Goal: Task Accomplishment & Management: Manage account settings

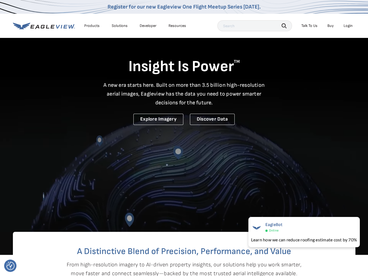
click at [347, 24] on div "Login" at bounding box center [347, 25] width 9 height 5
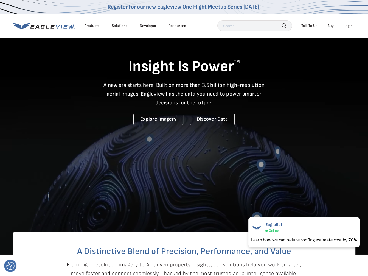
drag, startPoint x: 353, startPoint y: 40, endPoint x: 339, endPoint y: 40, distance: 14.0
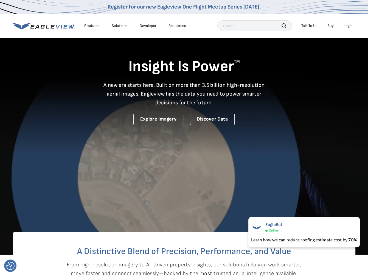
click at [339, 40] on div "Insight Is Power TM A new era starts here. Built on more than 3.5 billion high-…" at bounding box center [184, 80] width 342 height 87
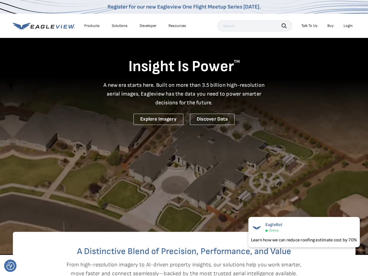
click at [351, 26] on div "Login" at bounding box center [347, 25] width 9 height 5
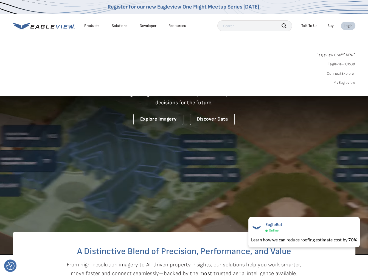
click at [346, 26] on div "Login" at bounding box center [347, 25] width 9 height 5
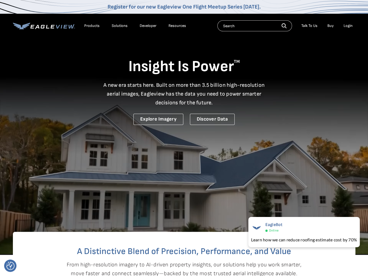
click at [233, 18] on div "Products Solutions Developer Resources Search Talk To Us Buy Login" at bounding box center [184, 26] width 342 height 24
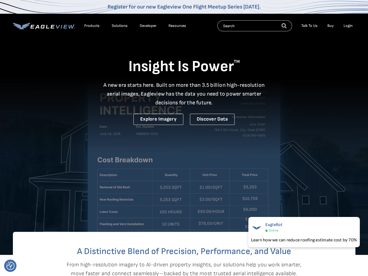
click at [40, 26] on icon at bounding box center [44, 25] width 62 height 7
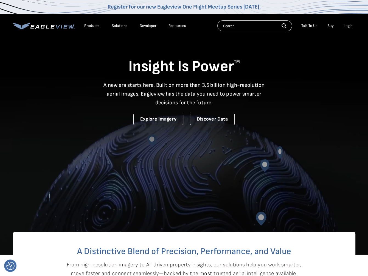
click at [353, 29] on li "Login" at bounding box center [348, 26] width 15 height 8
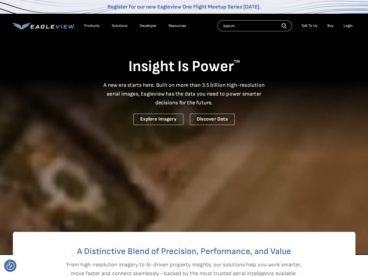
click at [351, 27] on div "Login" at bounding box center [347, 25] width 9 height 5
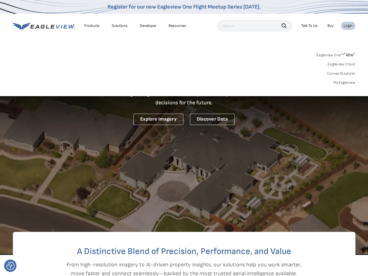
click at [351, 27] on div "Login" at bounding box center [347, 25] width 9 height 5
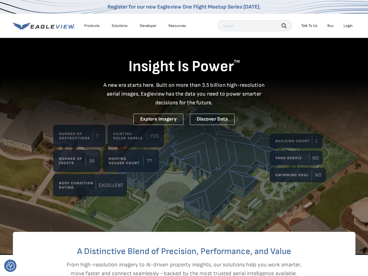
click at [351, 27] on div "Login" at bounding box center [347, 25] width 9 height 5
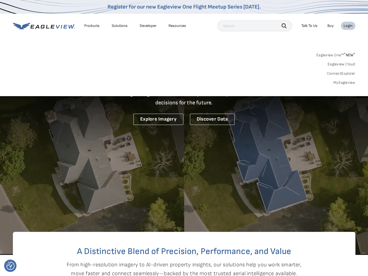
click at [337, 84] on link "MyEagleview" at bounding box center [344, 82] width 22 height 5
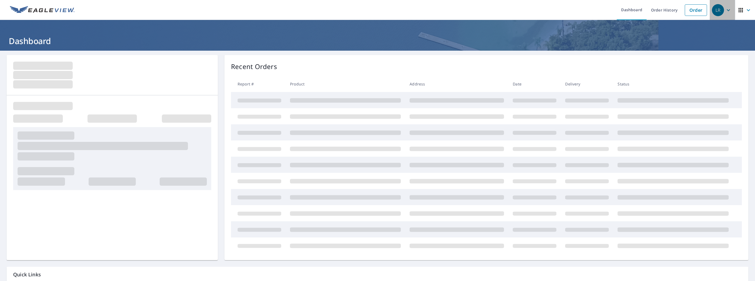
click at [725, 10] on icon "button" at bounding box center [728, 10] width 7 height 7
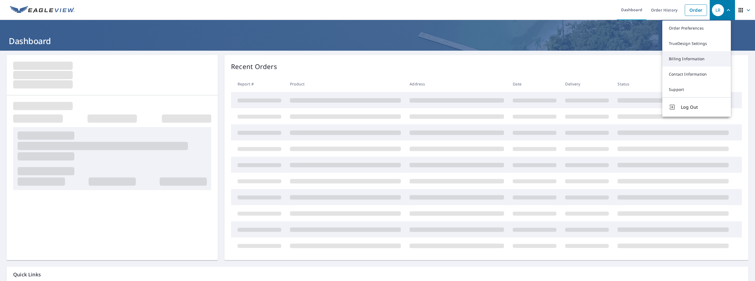
click at [691, 60] on link "Billing Information" at bounding box center [696, 58] width 69 height 15
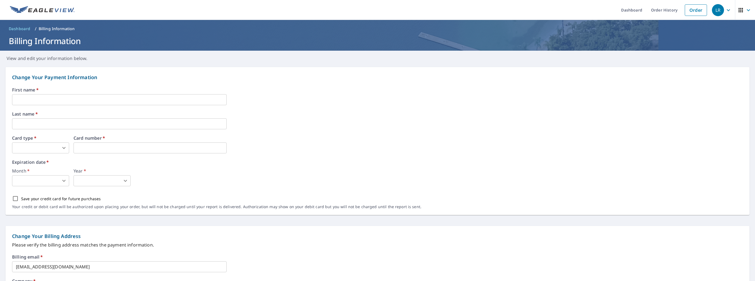
click at [25, 97] on input "text" at bounding box center [119, 99] width 214 height 11
type input "[PERSON_NAME]"
click at [65, 149] on body "LR LR Dashboard Order History Order LR Dashboard / Billing Information Billing …" at bounding box center [377, 140] width 755 height 281
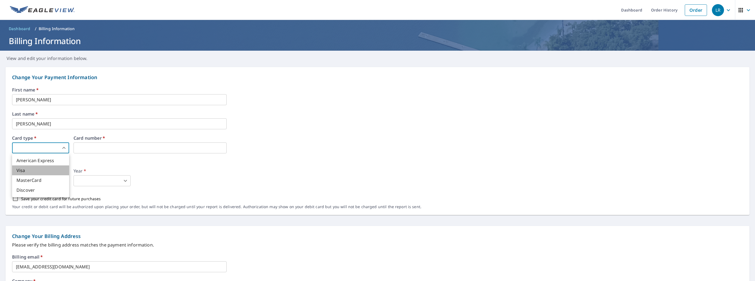
click at [45, 173] on li "Visa" at bounding box center [40, 171] width 57 height 10
type input "2"
drag, startPoint x: 78, startPoint y: 154, endPoint x: 83, endPoint y: 151, distance: 5.8
click at [79, 153] on div "First name   * [PERSON_NAME] ​ Last name   * [PERSON_NAME] ​ Card type   * Visa…" at bounding box center [377, 152] width 731 height 128
click at [25, 180] on body "LR LR Dashboard Order History Order LR Dashboard / Billing Information Billing …" at bounding box center [377, 140] width 755 height 281
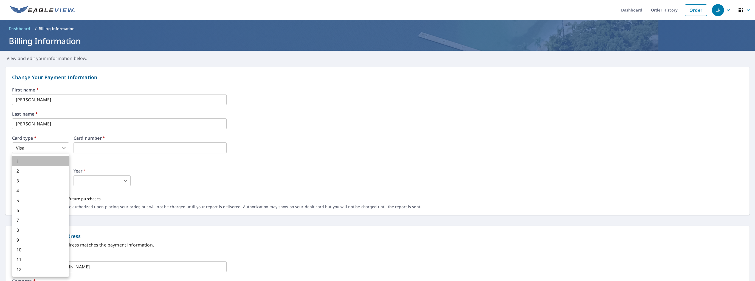
click at [26, 162] on li "1" at bounding box center [40, 161] width 57 height 10
type input "1"
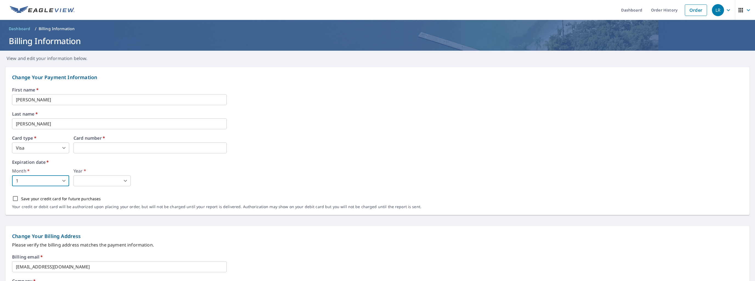
click at [104, 180] on body "LR LR Dashboard Order History Order LR Dashboard / Billing Information Billing …" at bounding box center [377, 140] width 755 height 281
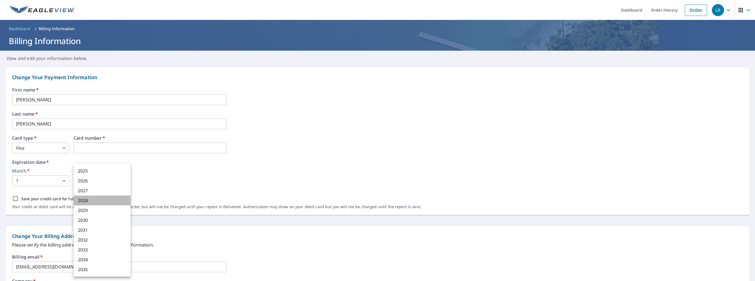
click at [101, 205] on li "2028" at bounding box center [101, 201] width 57 height 10
type input "2028"
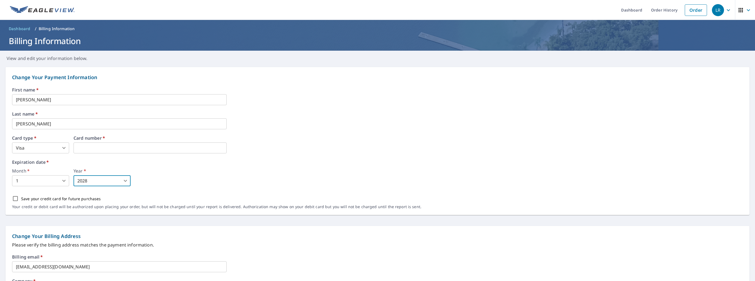
click at [14, 197] on input "Save your credit card for future purchases" at bounding box center [16, 199] width 12 height 12
checkbox input "true"
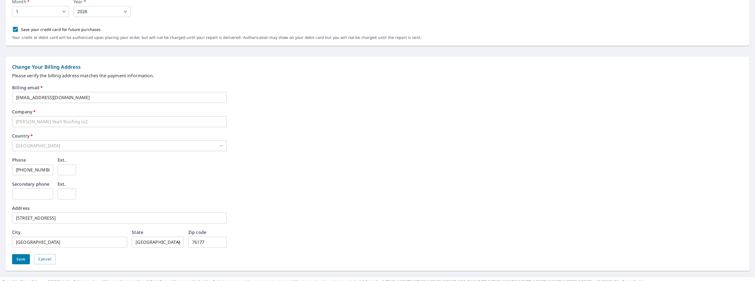
scroll to position [174, 0]
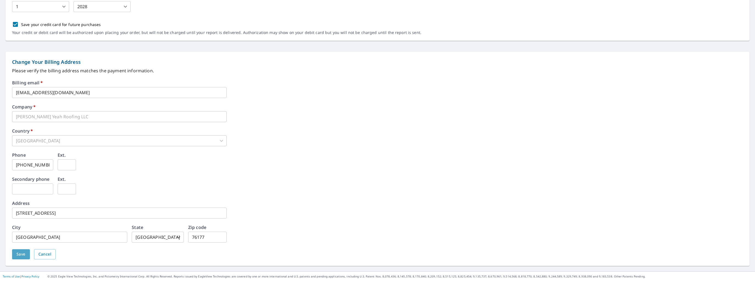
click at [18, 252] on span "Save" at bounding box center [20, 254] width 9 height 7
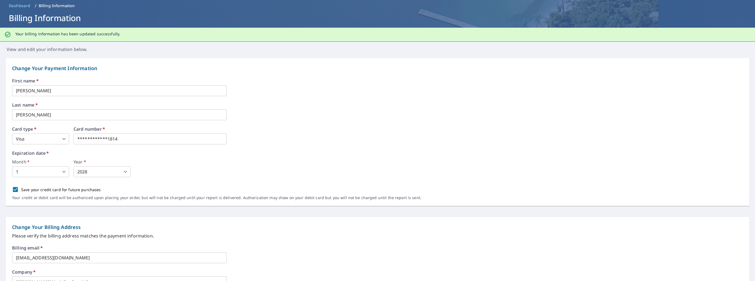
scroll to position [0, 0]
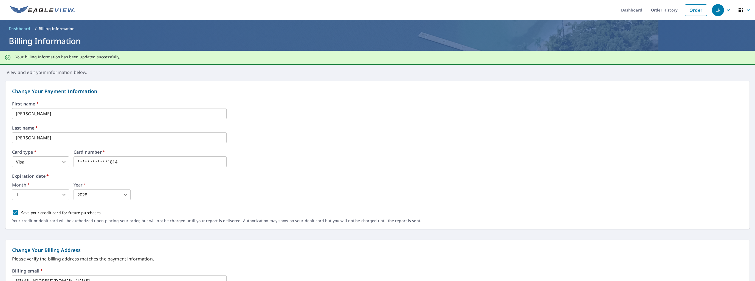
click at [135, 7] on ul "Dashboard Order History Order" at bounding box center [394, 10] width 632 height 20
click at [661, 9] on link "Order History" at bounding box center [663, 10] width 35 height 20
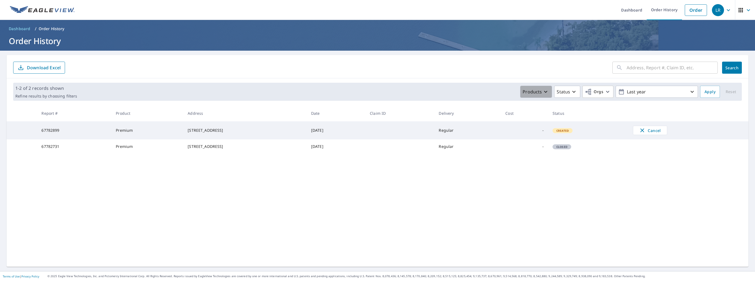
click at [542, 92] on icon "button" at bounding box center [545, 92] width 7 height 7
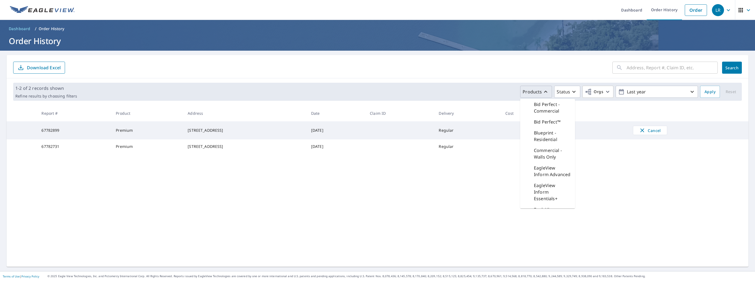
click at [612, 104] on div "1-2 of 2 records shown Refine results by choosing filters Products Bid Perfect …" at bounding box center [378, 91] width 742 height 27
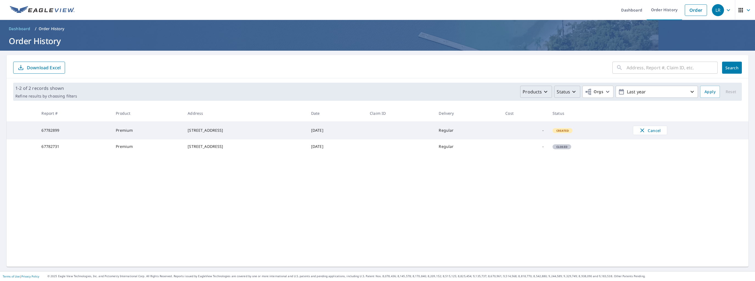
click at [571, 91] on icon "button" at bounding box center [573, 92] width 7 height 7
click at [626, 113] on th "Status" at bounding box center [588, 113] width 80 height 16
click at [592, 95] on span "Orgs" at bounding box center [594, 92] width 18 height 7
click at [648, 110] on th at bounding box center [688, 113] width 120 height 16
click at [690, 91] on icon "button" at bounding box center [691, 92] width 3 height 2
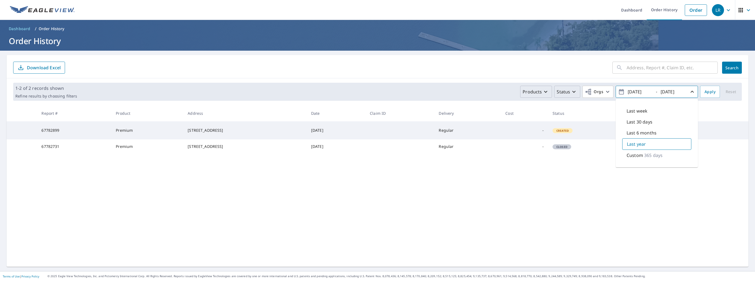
click at [689, 91] on icon "button" at bounding box center [692, 92] width 7 height 7
click at [565, 130] on span "Created" at bounding box center [562, 131] width 19 height 4
click at [19, 29] on span "Dashboard" at bounding box center [20, 28] width 22 height 5
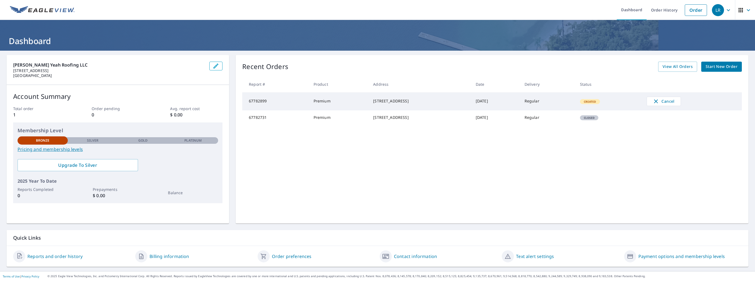
drag, startPoint x: 49, startPoint y: 260, endPoint x: 50, endPoint y: 257, distance: 3.1
click at [49, 259] on div "Reports and order history" at bounding box center [72, 257] width 118 height 12
click at [50, 257] on link "Reports and order history" at bounding box center [54, 256] width 55 height 7
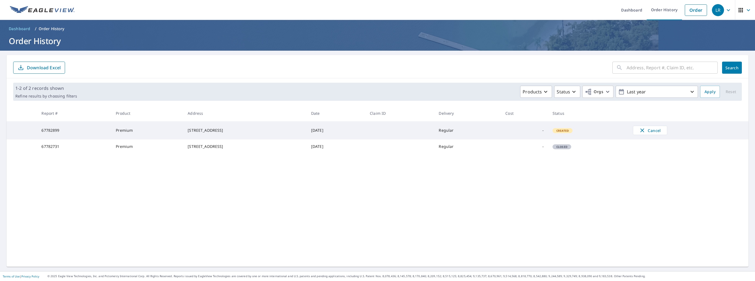
click at [563, 149] on span "Closed" at bounding box center [562, 147] width 18 height 4
click at [23, 29] on span "Dashboard" at bounding box center [20, 28] width 22 height 5
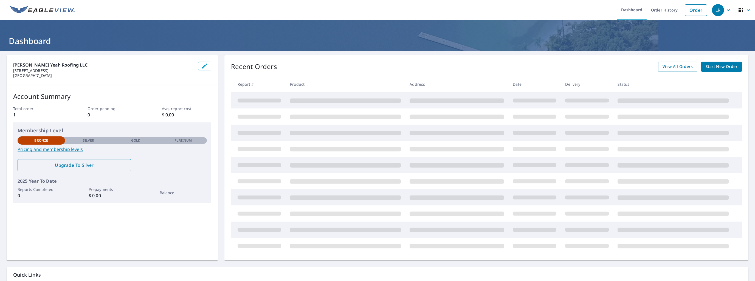
click at [81, 166] on span "Upgrade To Silver" at bounding box center [74, 165] width 105 height 6
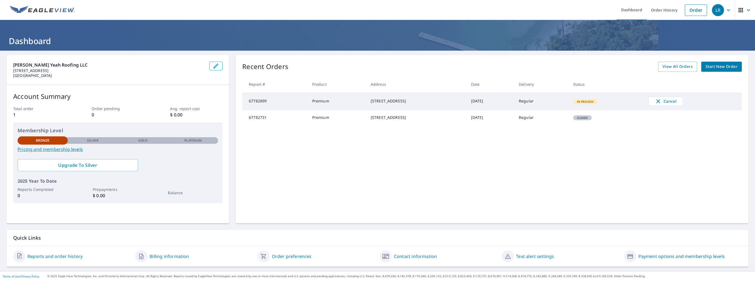
click at [55, 257] on link "Reports and order history" at bounding box center [54, 256] width 55 height 7
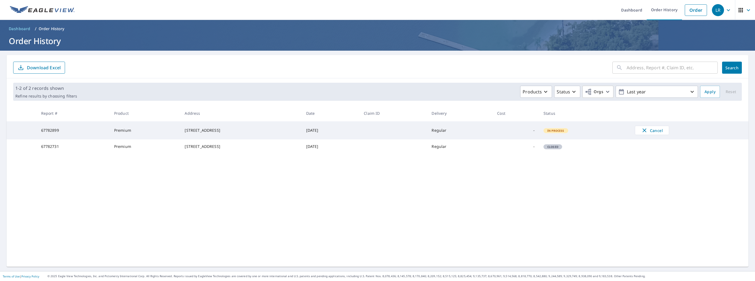
click at [560, 129] on td "In Process" at bounding box center [584, 130] width 91 height 18
click at [561, 149] on span "Closed" at bounding box center [553, 147] width 18 height 4
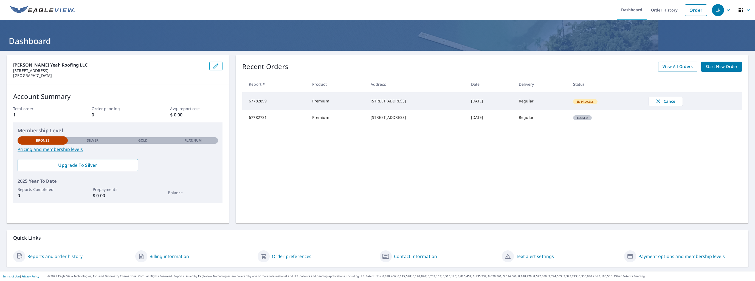
click at [303, 257] on link "Order preferences" at bounding box center [292, 256] width 40 height 7
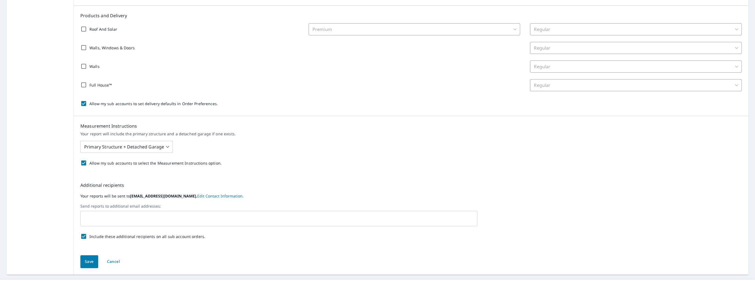
scroll to position [125, 0]
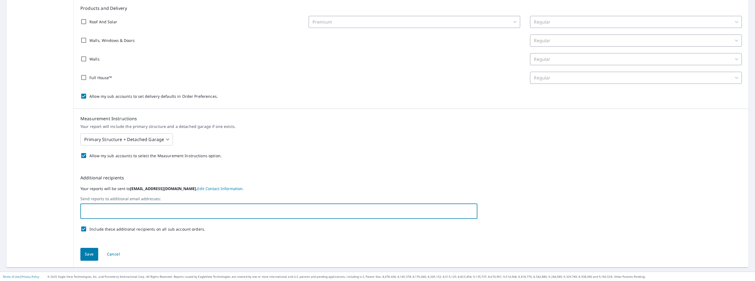
click at [141, 208] on input "text" at bounding box center [275, 211] width 384 height 10
type input "[PERSON_NAME][EMAIL_ADDRESS][DOMAIN_NAME]"
click at [89, 256] on span "Save" at bounding box center [89, 254] width 9 height 7
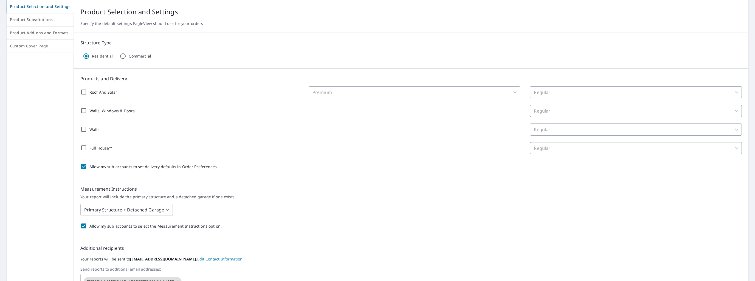
scroll to position [82, 0]
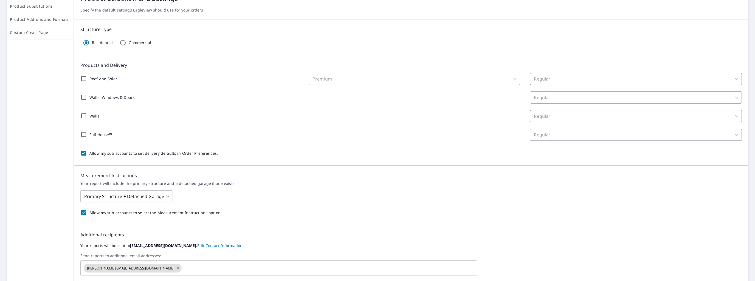
click at [323, 80] on div "Premium" at bounding box center [415, 79] width 212 height 12
click at [512, 78] on div "Premium" at bounding box center [415, 79] width 212 height 12
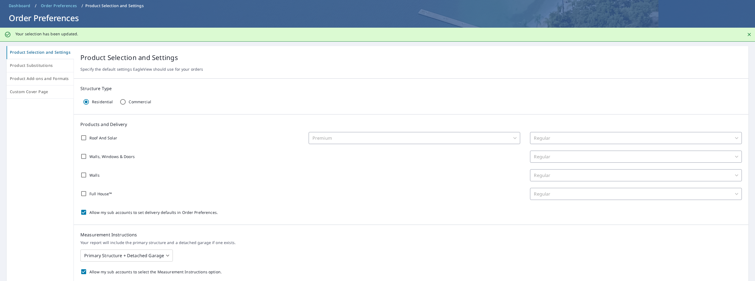
scroll to position [0, 0]
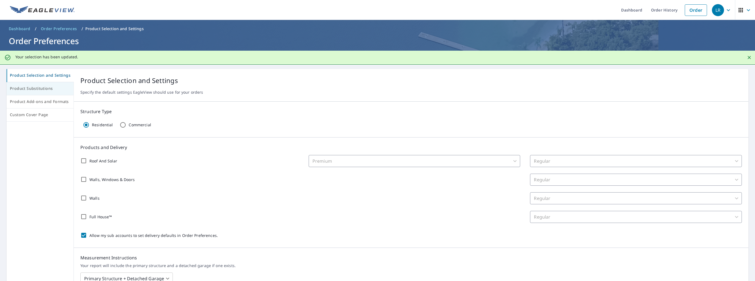
click at [29, 91] on span "Product Substitutions" at bounding box center [40, 88] width 60 height 7
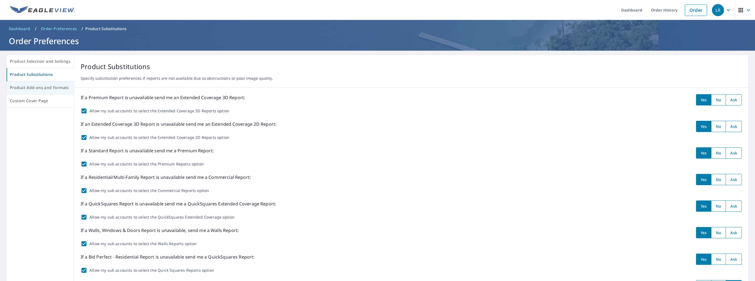
click at [33, 85] on span "Product Add-ons and Formats" at bounding box center [40, 87] width 61 height 7
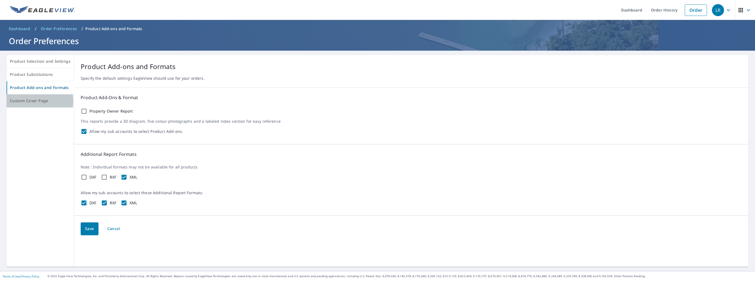
click at [35, 101] on span "Custom Cover Page" at bounding box center [40, 101] width 61 height 7
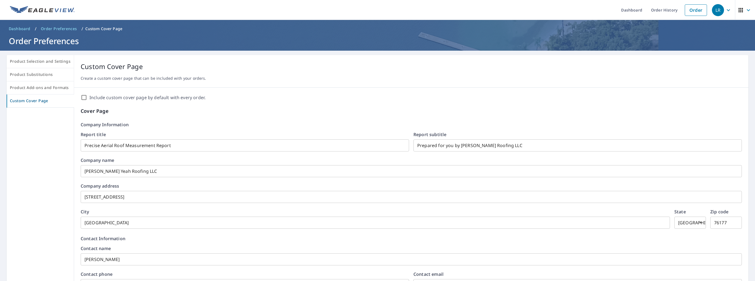
click at [86, 98] on div "Include custom cover page by default with every order." at bounding box center [411, 97] width 661 height 7
click at [81, 97] on input "Include custom cover page by default with every order." at bounding box center [84, 97] width 7 height 7
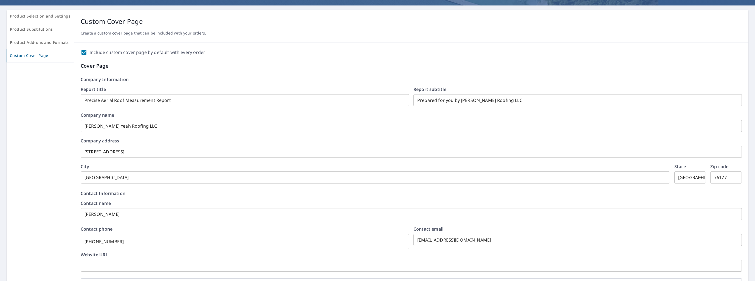
scroll to position [55, 0]
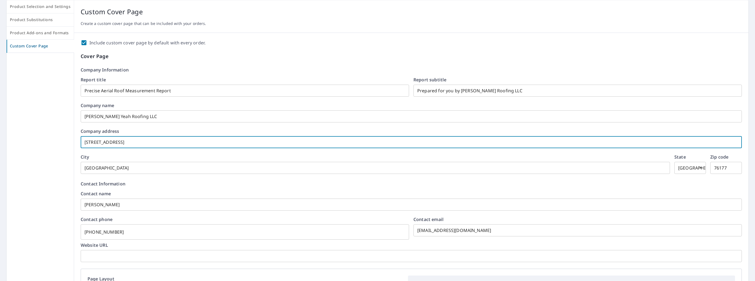
drag, startPoint x: 163, startPoint y: 143, endPoint x: 71, endPoint y: 140, distance: 91.6
click at [72, 141] on div "Product Selection and Settings Product Substitutions Product Add-ons and Format…" at bounding box center [378, 234] width 742 height 469
checkbox input "true"
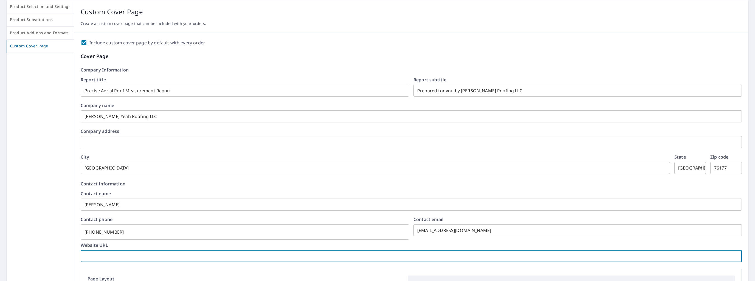
checkbox input "true"
type input "w"
checkbox input "true"
type input "ww"
checkbox input "true"
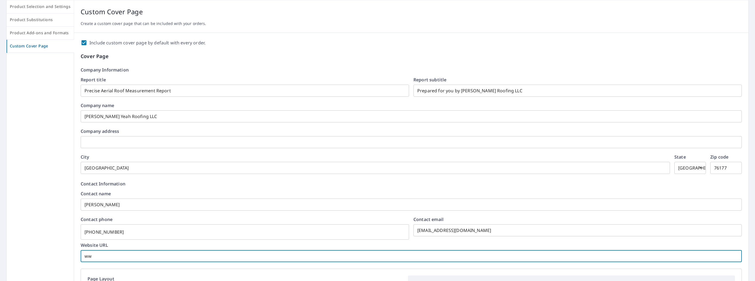
type input "www"
checkbox input "true"
type input "www."
checkbox input "true"
type input "www.ha"
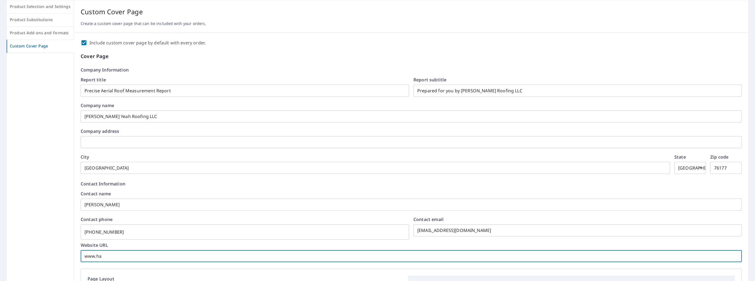
checkbox input "true"
type input "www.hal"
checkbox input "true"
type input "www.[PERSON_NAME]"
checkbox input "true"
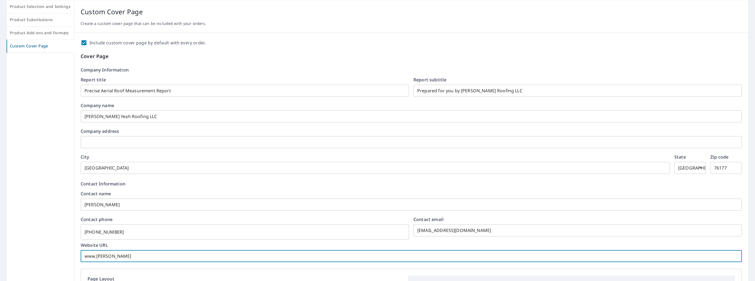
type input "www.[PERSON_NAME]"
checkbox input "true"
type input "www.haleye"
checkbox input "true"
type input "www.haleyeah"
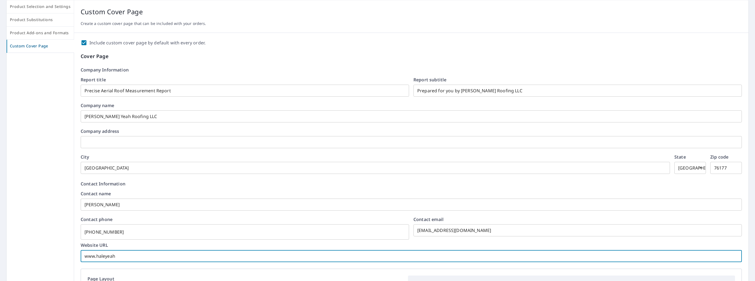
checkbox input "true"
type input "www.haleyeahr"
checkbox input "true"
type input "www.haleyeahro"
checkbox input "true"
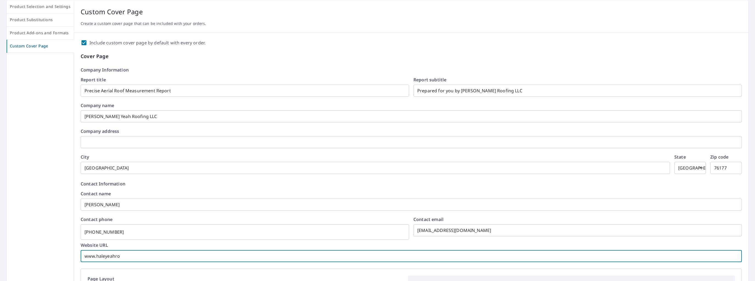
type input "www.haleyeahroo"
checkbox input "true"
type input "www.haleyeahroof"
checkbox input "true"
type input "www.haleyeahroofi"
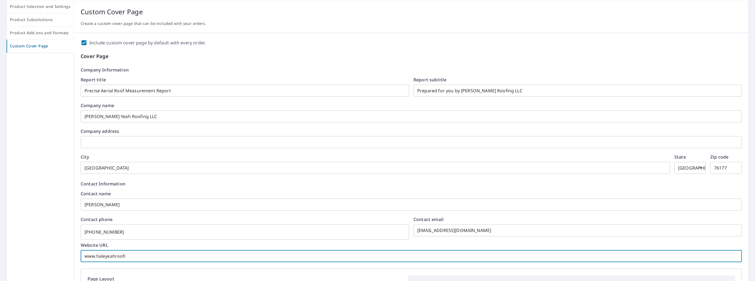
checkbox input "true"
type input "www.haleyeahroofin"
checkbox input "true"
type input "www.haleyeahroofing"
checkbox input "true"
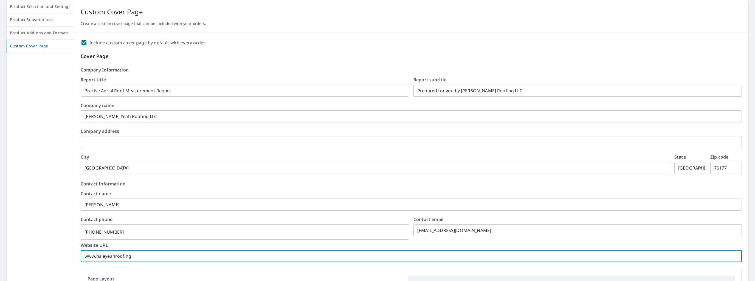
type input "www.haleyeahroofing."
checkbox input "true"
type input "[DOMAIN_NAME]"
checkbox input "true"
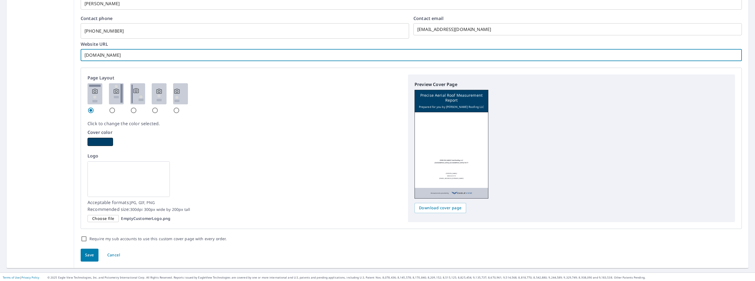
scroll to position [256, 0]
type input "[DOMAIN_NAME]"
click at [109, 110] on input "radio" at bounding box center [112, 110] width 7 height 7
radio input "true"
checkbox input "true"
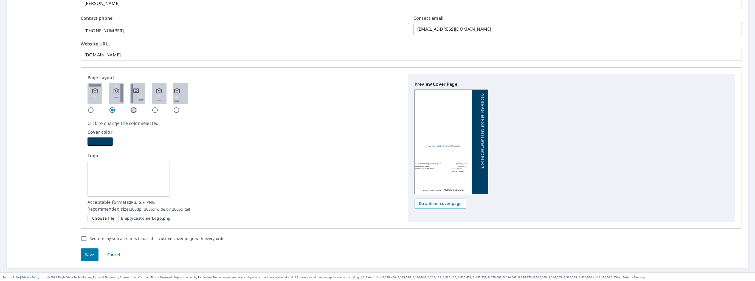
click at [134, 111] on input "radio" at bounding box center [133, 110] width 7 height 7
radio input "true"
checkbox input "true"
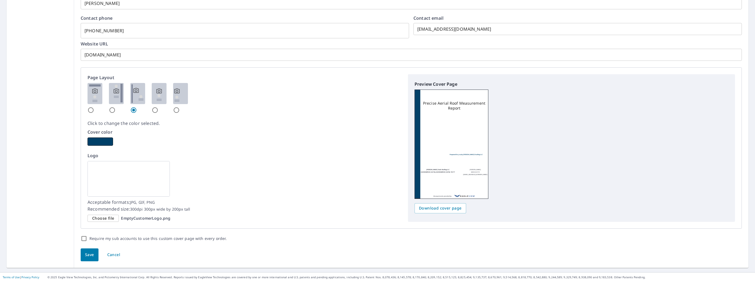
click at [156, 111] on input "radio" at bounding box center [155, 110] width 7 height 7
radio input "true"
checkbox input "true"
click at [174, 110] on input "radio" at bounding box center [176, 110] width 7 height 7
radio input "true"
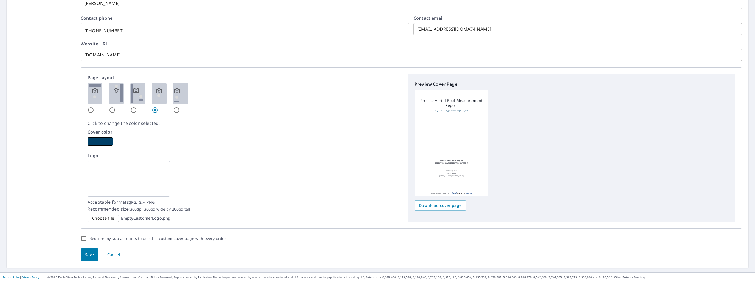
checkbox input "true"
click at [88, 109] on input "radio" at bounding box center [90, 110] width 7 height 7
radio input "true"
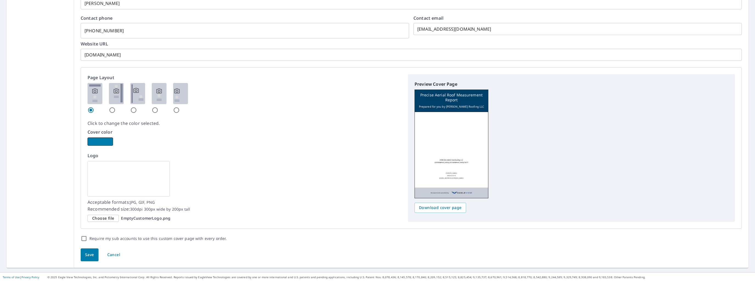
click at [98, 139] on button "button" at bounding box center [100, 142] width 26 height 8
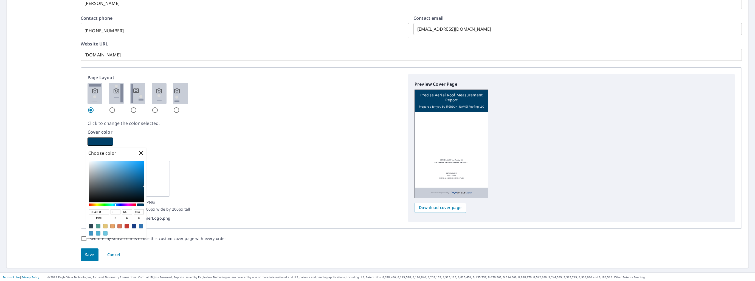
checkbox input "true"
type input "68005E"
type input "104"
type input "0"
type input "94"
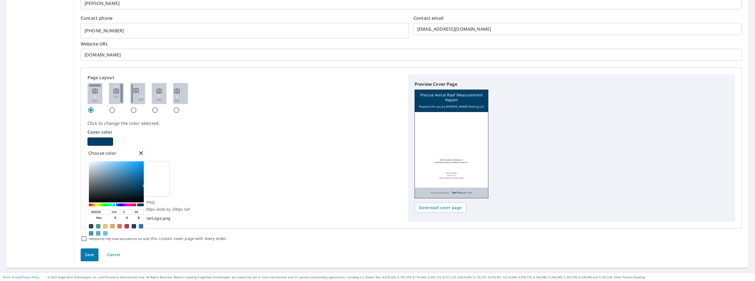
click at [129, 204] on div at bounding box center [112, 205] width 47 height 3
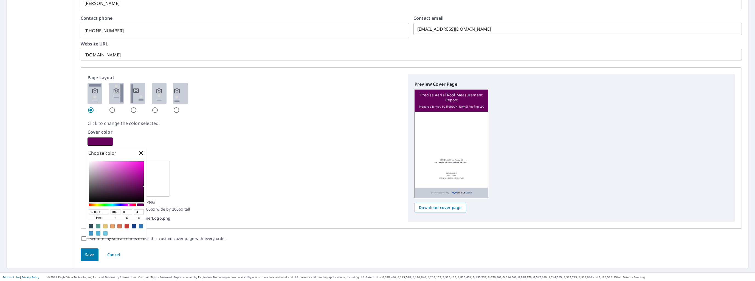
checkbox input "true"
type input "FA0FE3"
type input "250"
type input "15"
type input "227"
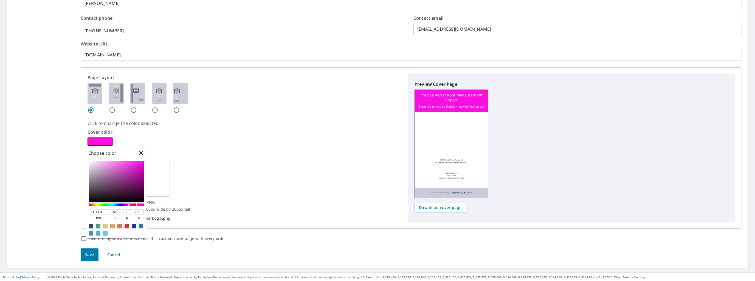
click at [140, 162] on div at bounding box center [116, 182] width 55 height 41
checkbox input "true"
type input "FF11E8"
type input "255"
type input "17"
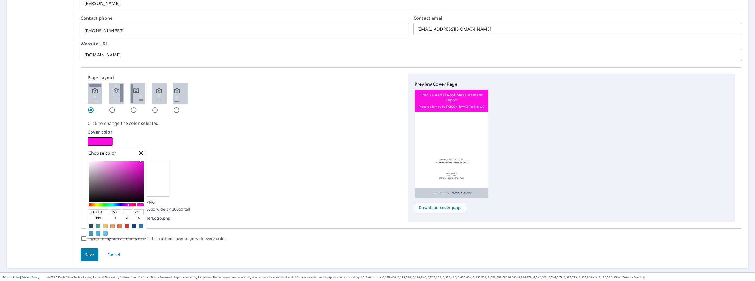
type input "232"
checkbox input "true"
type input "FF12E8"
type input "18"
checkbox input "true"
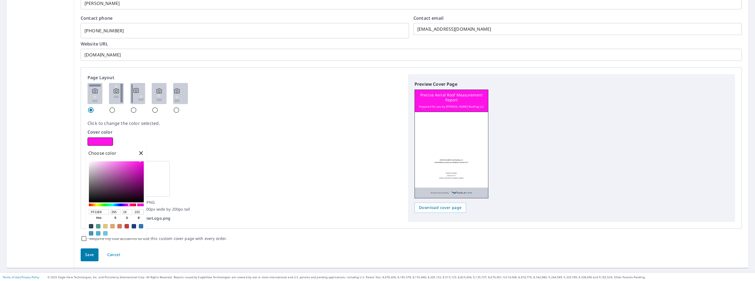
type input "FF13E8"
type input "19"
checkbox input "true"
type input "FF17E8"
type input "23"
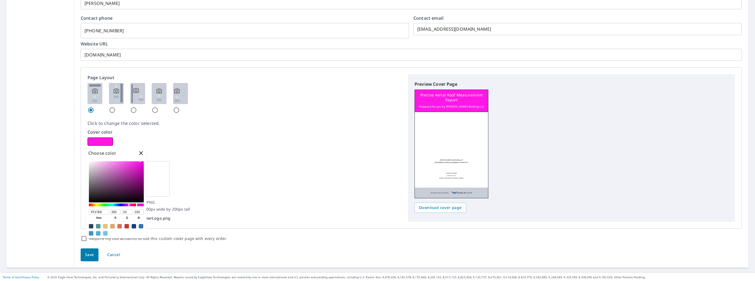
checkbox input "true"
type input "FF1CE9"
type input "28"
type input "233"
click at [138, 161] on div "FF1CE9 hex 255 r 28 g 233 b 100 a" at bounding box center [116, 199] width 60 height 80
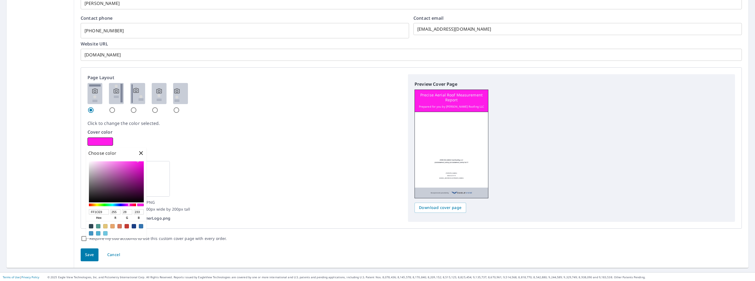
checkbox input "true"
type input "FF1CFA"
type input "250"
click at [128, 206] on div at bounding box center [128, 205] width 1 height 2
checkbox input "true"
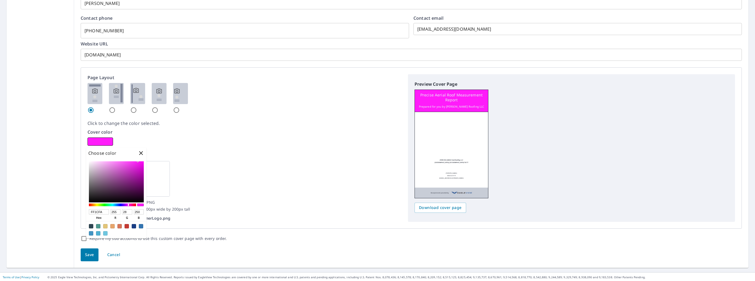
type input "FC1CFF"
type input "252"
type input "255"
click at [128, 205] on div at bounding box center [128, 205] width 1 height 2
checkbox input "true"
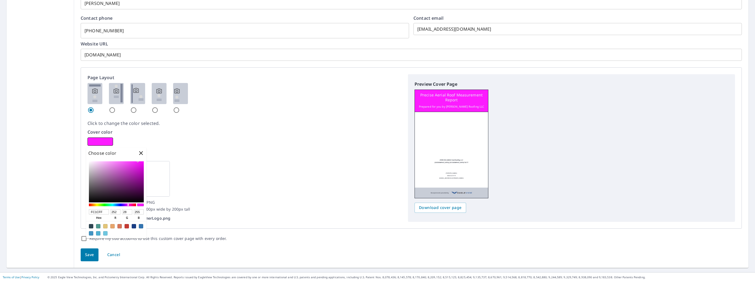
type input "FF1CDA"
type input "255"
type input "218"
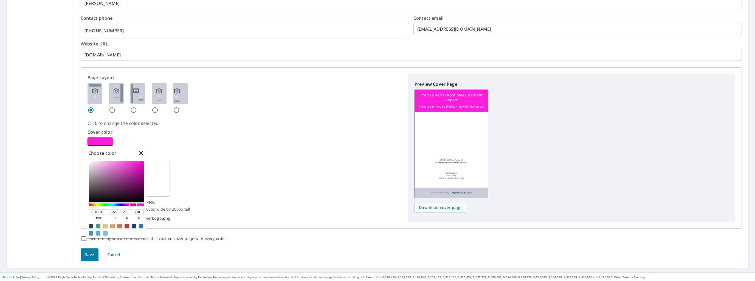
click at [129, 205] on div at bounding box center [112, 205] width 47 height 3
checkbox input "true"
type input "FF1CBA"
type input "186"
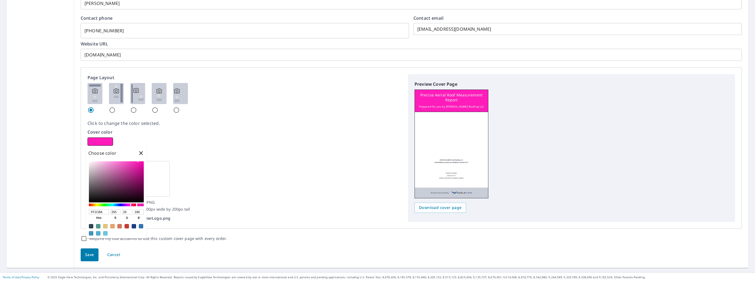
click at [131, 205] on div at bounding box center [112, 205] width 47 height 3
click at [137, 160] on div "FF1CBA hex 255 r 28 g 186 b 100 a" at bounding box center [116, 199] width 60 height 80
checkbox input "true"
type input "FF1FBB"
type input "31"
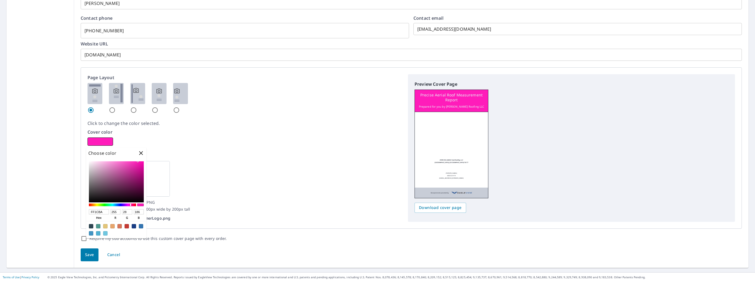
type input "187"
checkbox input "true"
type input "FF1DBA"
type input "29"
type input "186"
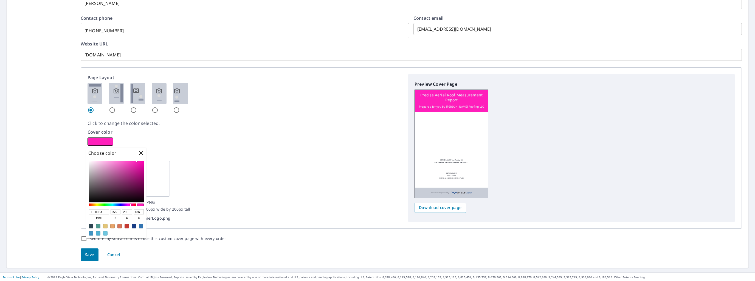
checkbox input "true"
type input "FF1CBA"
type input "28"
click at [138, 162] on div at bounding box center [137, 161] width 1 height 1
click at [229, 148] on div "Page Layout Click to change the color selected. Cover color Logo Acceptable for…" at bounding box center [244, 148] width 314 height 148
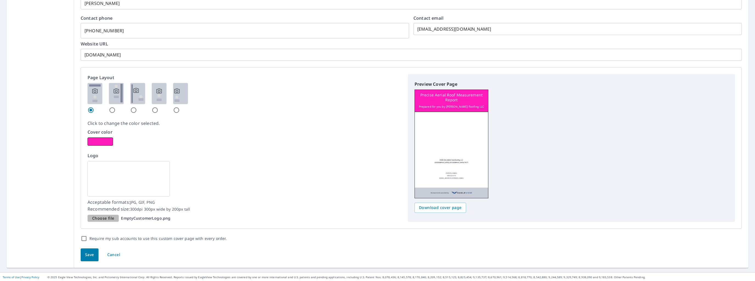
click at [105, 215] on span "Choose file" at bounding box center [103, 218] width 22 height 7
click at [0, 0] on input "Choose file EmptyCustomerLogo.png" at bounding box center [0, 0] width 0 height 0
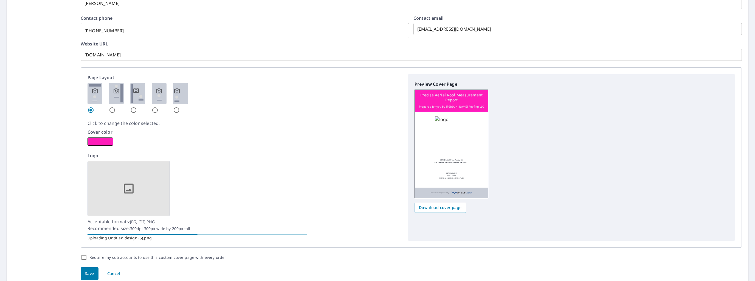
checkbox input "true"
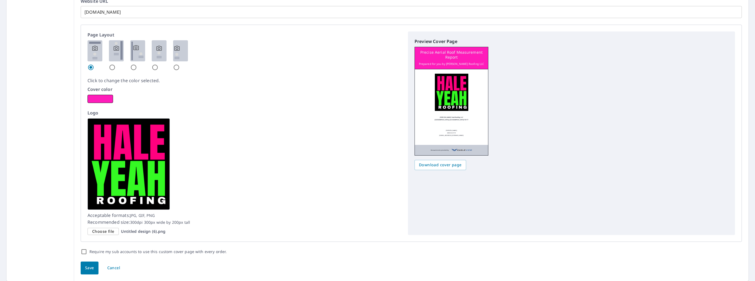
scroll to position [312, 0]
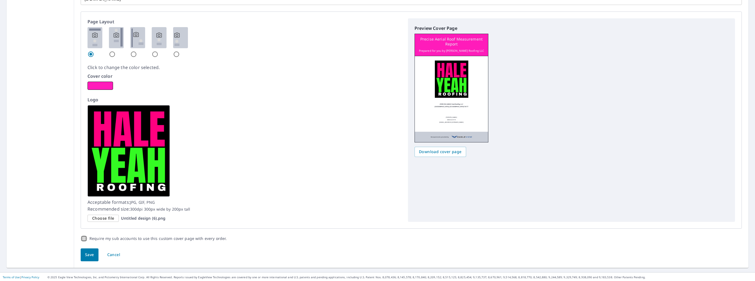
click at [84, 241] on input "Require my sub accounts to use this custom cover page with every order." at bounding box center [84, 239] width 7 height 7
checkbox input "true"
click at [88, 255] on span "Save" at bounding box center [89, 255] width 9 height 7
checkbox input "true"
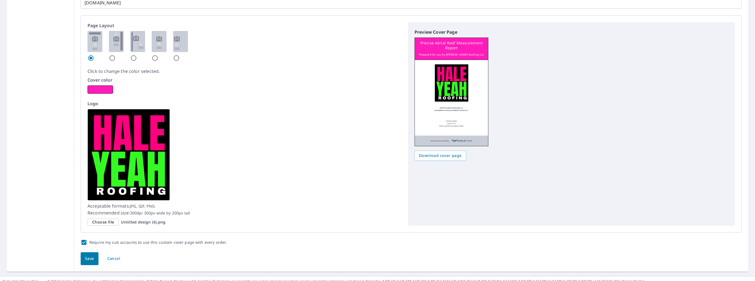
scroll to position [326, 0]
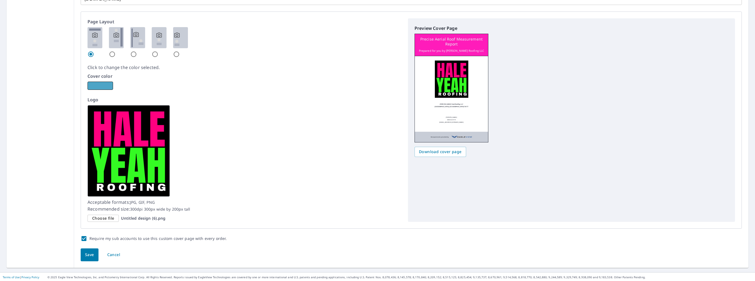
click at [104, 85] on button "button" at bounding box center [100, 86] width 26 height 8
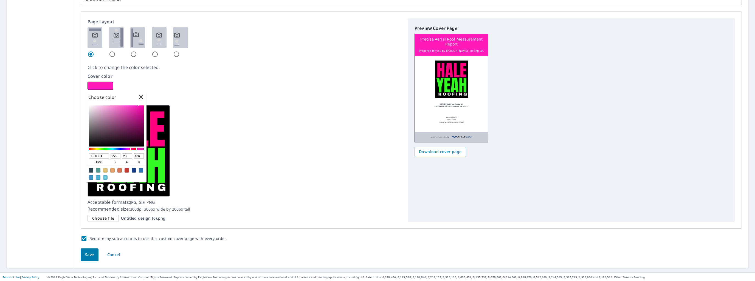
click at [136, 105] on div "FF1CBA hex 255 r 28 g 186 b 100 a" at bounding box center [116, 143] width 60 height 80
checkbox input "true"
type input "FF21BC"
type input "33"
type input "188"
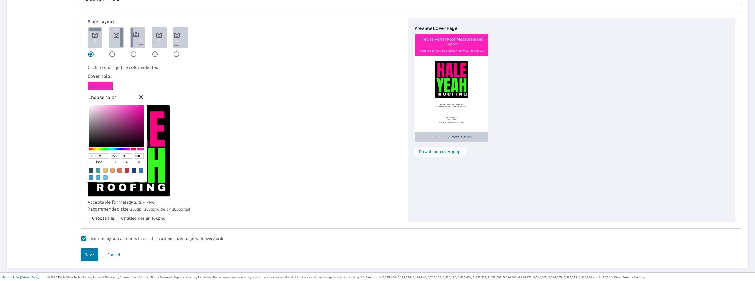
checkbox input "true"
type input "FF20BC"
type input "32"
checkbox input "true"
type input "FF1DBB"
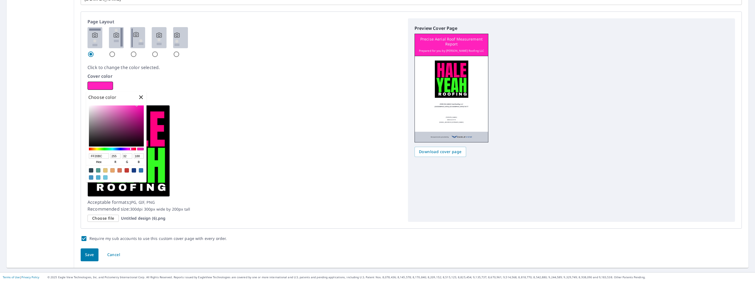
type input "29"
type input "187"
checkbox input "true"
type input "FF18BA"
type input "24"
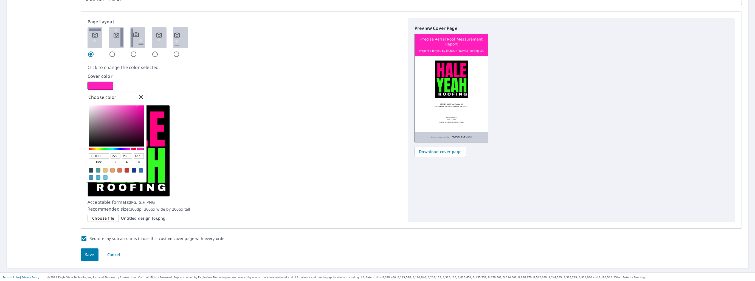
type input "186"
checkbox input "true"
type input "FF14B9"
type input "20"
type input "185"
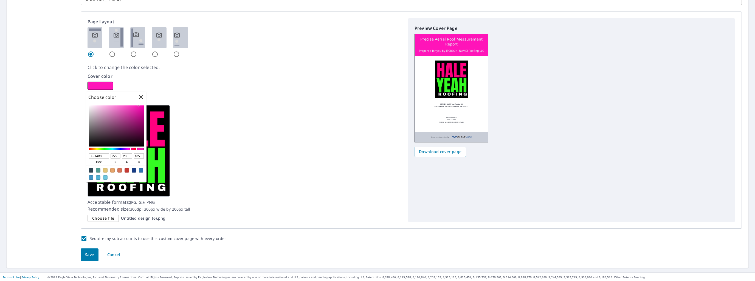
checkbox input "true"
type input "FF13B9"
type input "19"
drag, startPoint x: 137, startPoint y: 106, endPoint x: 140, endPoint y: 106, distance: 3.0
click at [140, 106] on div at bounding box center [116, 126] width 55 height 41
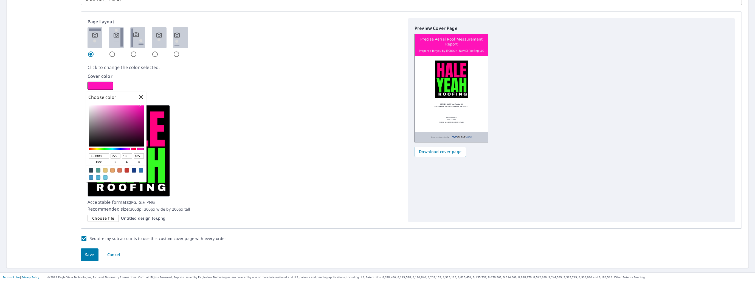
checkbox input "true"
type input "FF16BA"
type input "22"
type input "186"
click at [139, 106] on div at bounding box center [139, 105] width 1 height 1
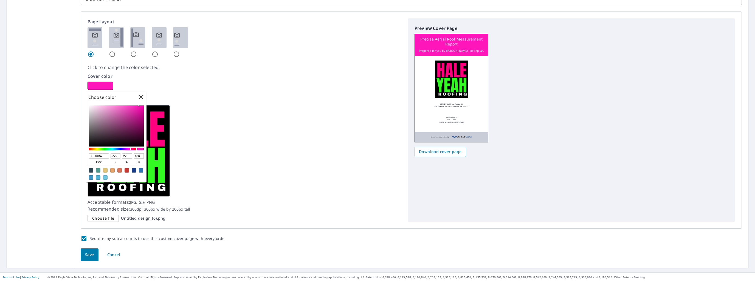
click at [139, 106] on div at bounding box center [138, 105] width 1 height 1
click at [139, 148] on div at bounding box center [140, 149] width 7 height 3
click at [140, 105] on div "FF16BA hex 255 r 22 g 186 b 100 a" at bounding box center [116, 143] width 60 height 80
checkbox input "true"
type input "FF16C9"
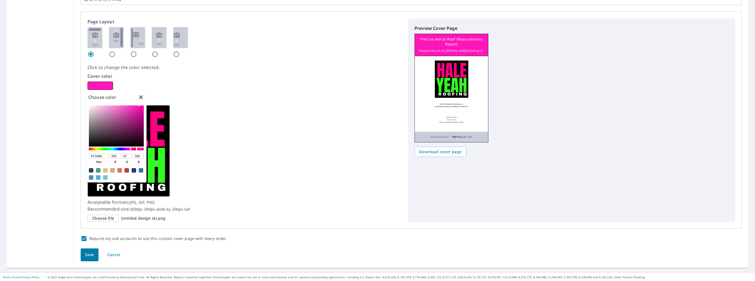
type input "201"
checkbox input "true"
type input "FF16D1"
type input "209"
drag, startPoint x: 130, startPoint y: 149, endPoint x: 138, endPoint y: 131, distance: 20.5
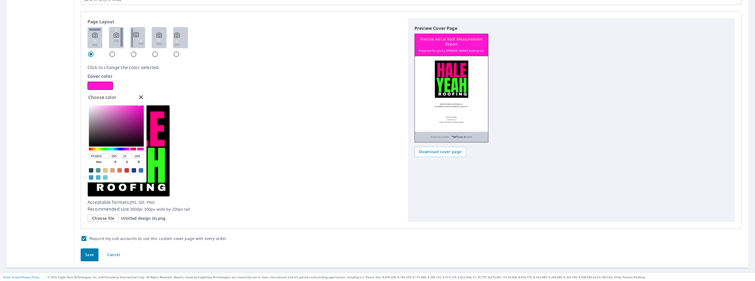
click at [130, 148] on div at bounding box center [129, 149] width 1 height 2
click at [138, 106] on div "FF16D1 hex 255 r 22 g 209 b 100 a" at bounding box center [116, 143] width 60 height 80
checkbox input "true"
type input "FF1678"
type input "120"
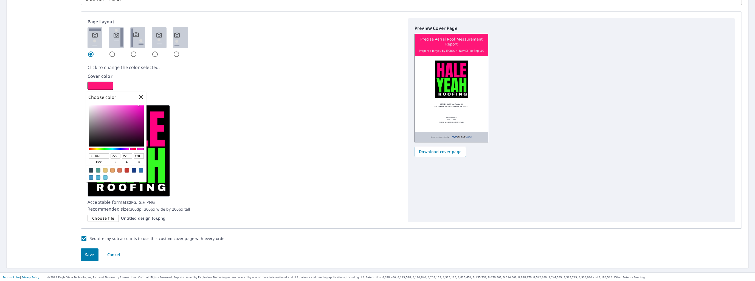
click at [133, 149] on div at bounding box center [112, 149] width 47 height 3
checkbox input "true"
type input "FF1779"
type input "23"
type input "121"
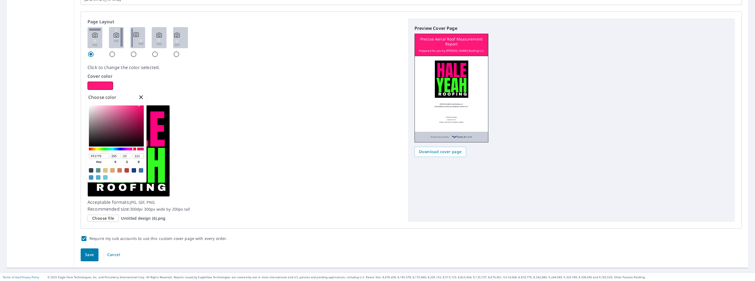
checkbox input "true"
type input "FF187A"
type input "24"
type input "122"
checkbox input "true"
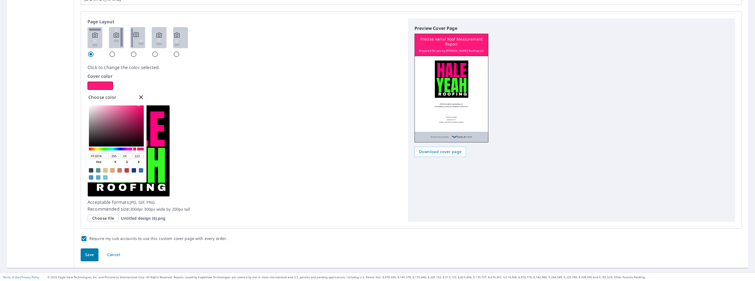
type input "FF197B"
type input "25"
type input "123"
click at [138, 106] on div at bounding box center [138, 105] width 1 height 1
checkbox input "true"
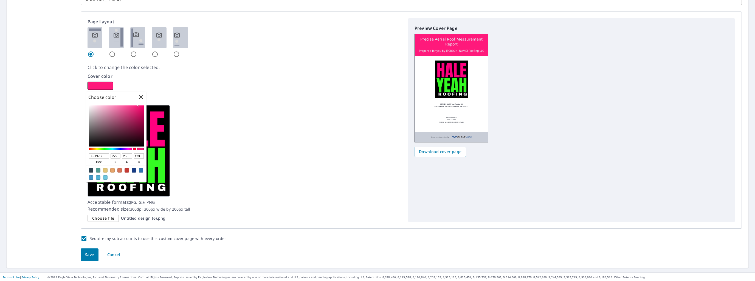
type input "FF1F7E"
type input "31"
type input "126"
click at [137, 106] on div at bounding box center [116, 126] width 55 height 41
click at [85, 254] on span "Save" at bounding box center [89, 255] width 9 height 7
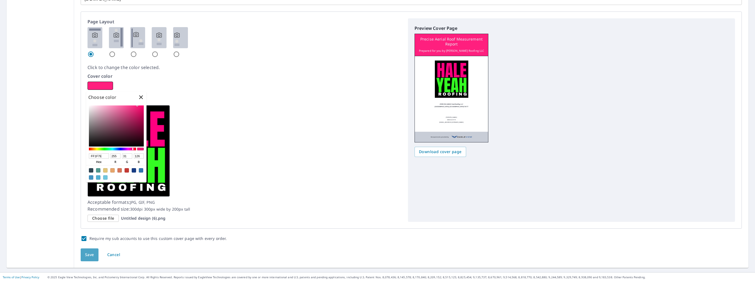
checkbox input "true"
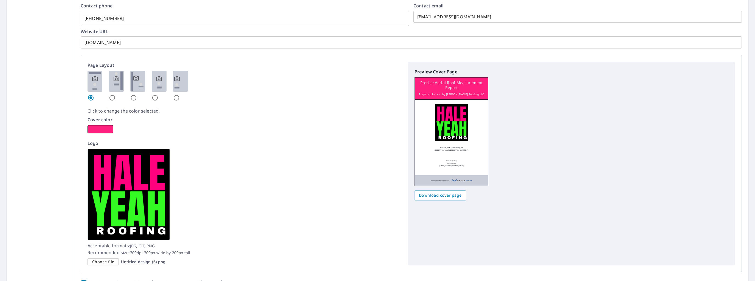
scroll to position [302, 0]
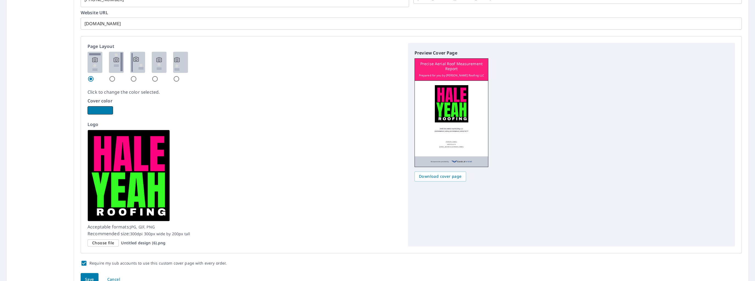
click at [91, 108] on button "button" at bounding box center [100, 110] width 26 height 8
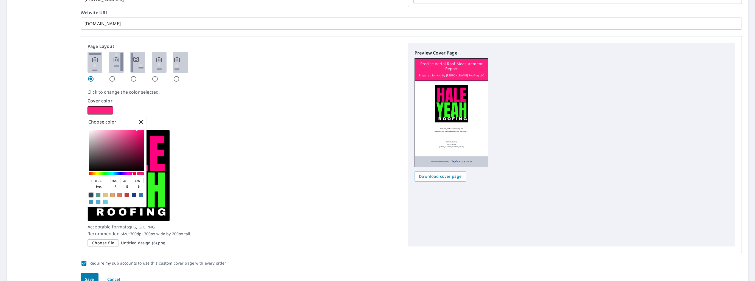
click at [90, 195] on div at bounding box center [91, 195] width 4 height 4
checkbox input "true"
type input "2E4552"
type input "46"
type input "69"
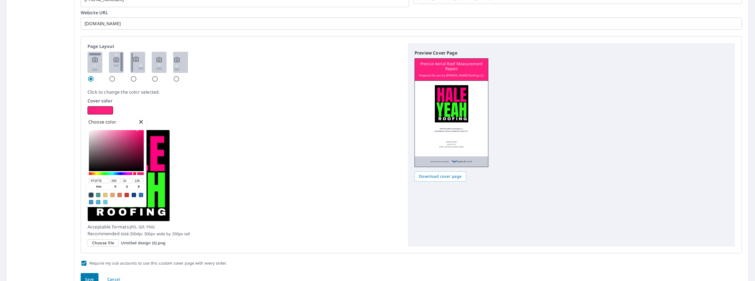
type input "82"
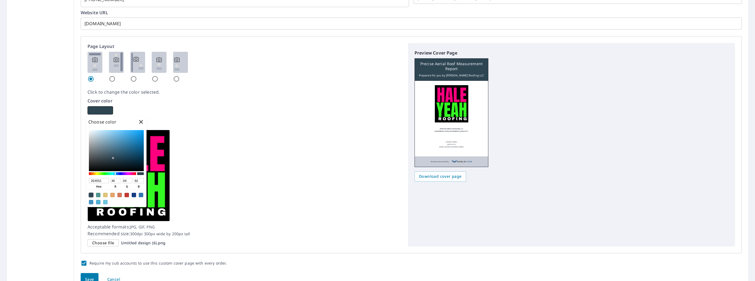
checkbox input "true"
type input "0D0D0E"
type input "13"
type input "14"
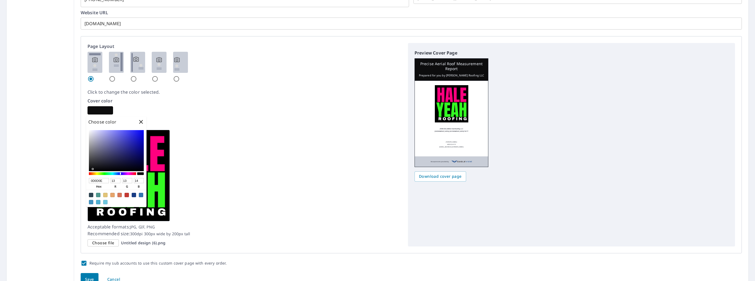
click at [90, 169] on div at bounding box center [116, 150] width 55 height 41
checkbox input "true"
type input "070707"
type input "7"
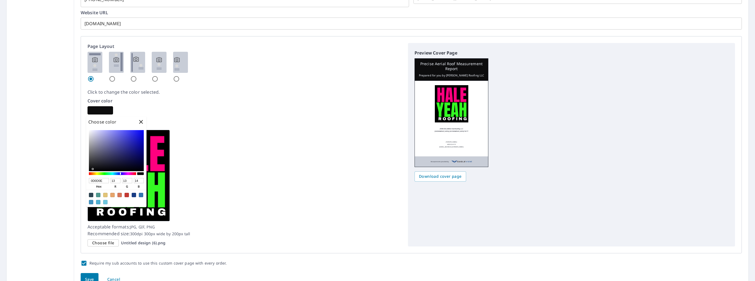
type input "7"
checkbox input "true"
type input "030303"
type input "3"
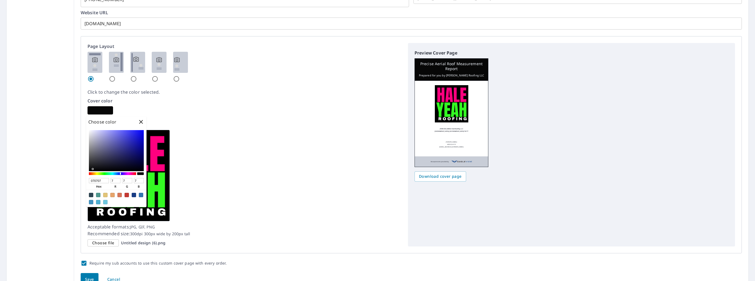
type input "3"
checkbox input "true"
type input "000000"
type input "0"
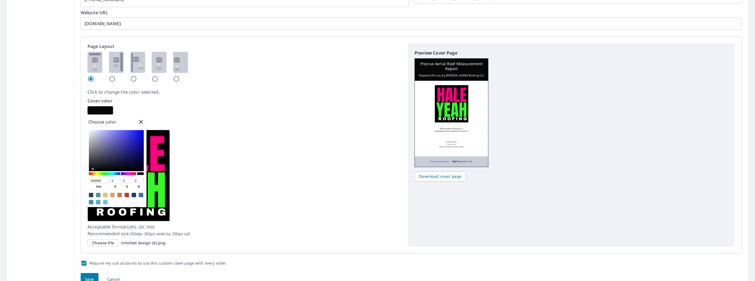
type input "0"
click at [88, 171] on div "000000 hex 0 r 0 g 0 b 100 a" at bounding box center [116, 168] width 60 height 80
click at [104, 174] on div at bounding box center [112, 173] width 47 height 3
click at [104, 174] on div at bounding box center [104, 174] width 1 height 2
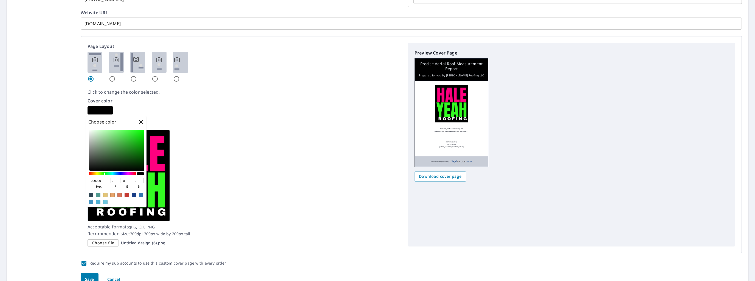
click at [105, 174] on div at bounding box center [104, 173] width 1 height 2
click at [101, 109] on button "button" at bounding box center [100, 110] width 26 height 8
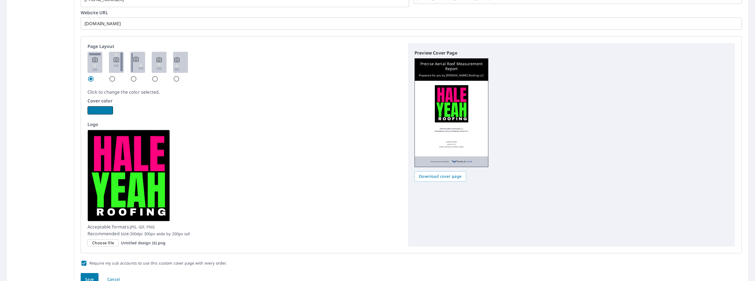
click at [99, 108] on button "button" at bounding box center [100, 110] width 26 height 8
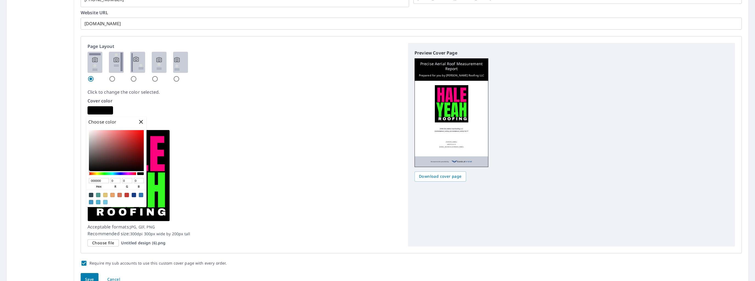
checkbox input "true"
click at [105, 174] on div at bounding box center [112, 173] width 47 height 3
click at [111, 77] on input "radio" at bounding box center [112, 79] width 7 height 7
radio input "true"
checkbox input "true"
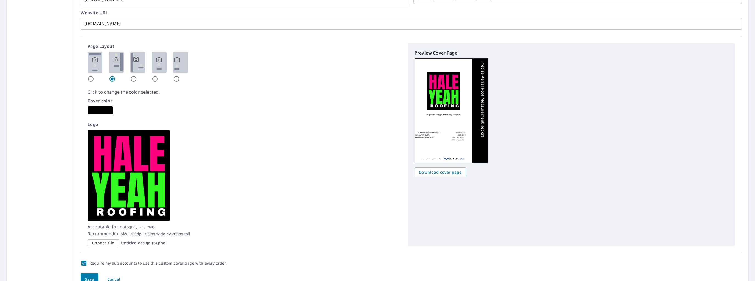
click at [133, 80] on input "radio" at bounding box center [133, 79] width 7 height 7
radio input "true"
checkbox input "true"
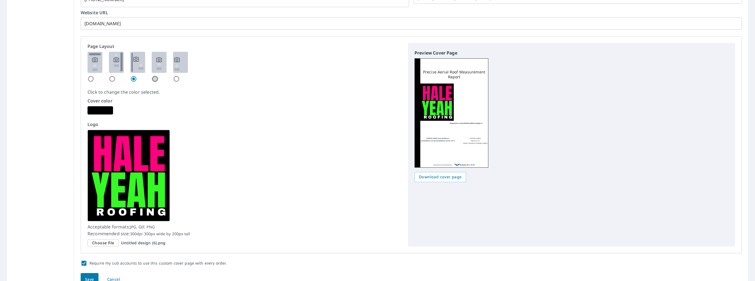
click at [156, 78] on input "radio" at bounding box center [155, 79] width 7 height 7
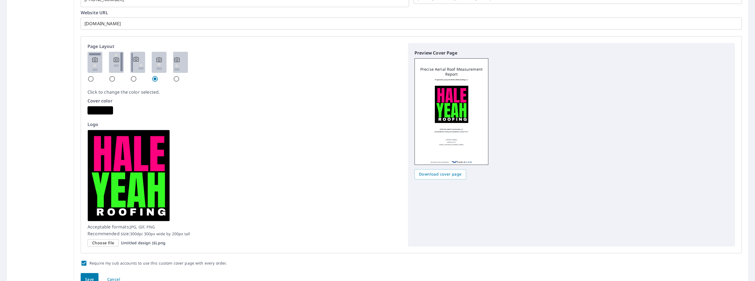
click at [177, 80] on input "radio" at bounding box center [176, 79] width 7 height 7
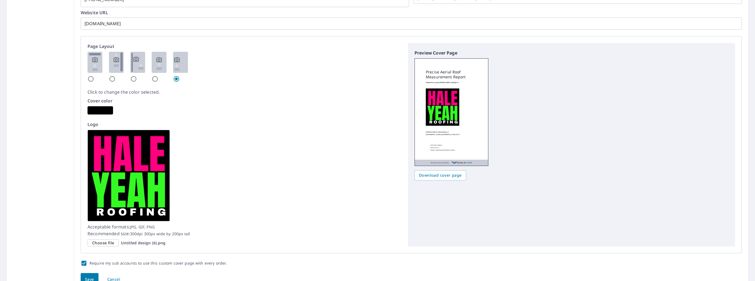
click at [109, 78] on input "radio" at bounding box center [112, 79] width 7 height 7
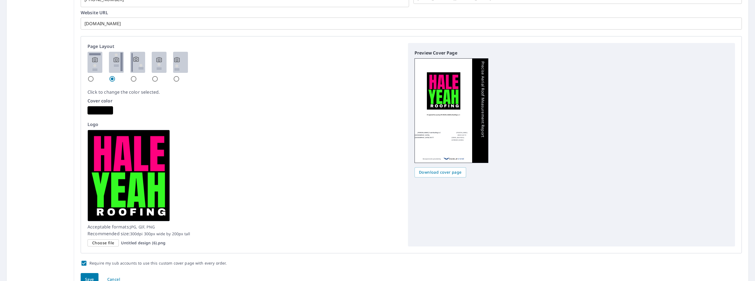
click at [128, 78] on div at bounding box center [244, 67] width 314 height 30
click at [135, 78] on input "radio" at bounding box center [133, 79] width 7 height 7
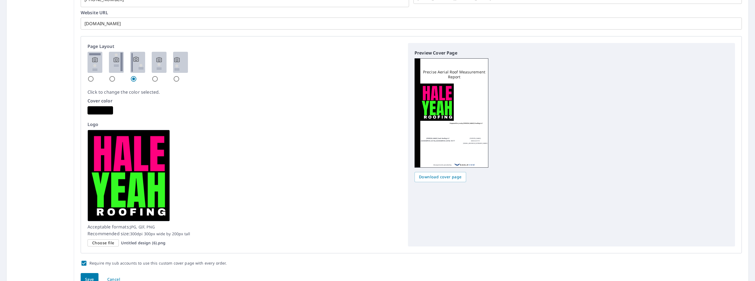
click at [225, 168] on div "Logo Acceptable formats: JPG, GIF, PNG Recommended size: 300dpi 300px wide by 2…" at bounding box center [244, 184] width 314 height 126
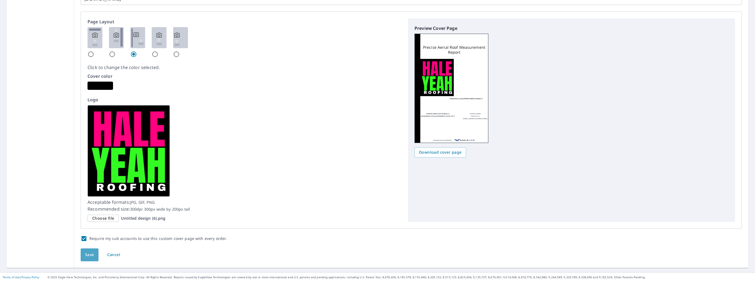
click at [86, 252] on span "Save" at bounding box center [89, 255] width 9 height 7
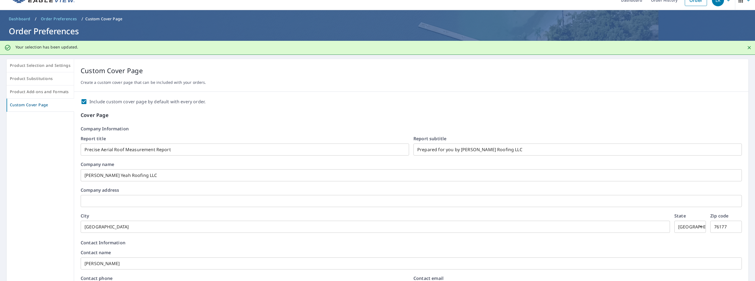
scroll to position [0, 0]
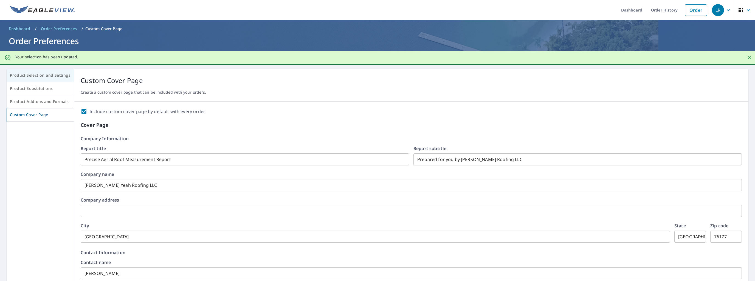
click at [31, 76] on span "Product Selection and Settings" at bounding box center [40, 75] width 61 height 7
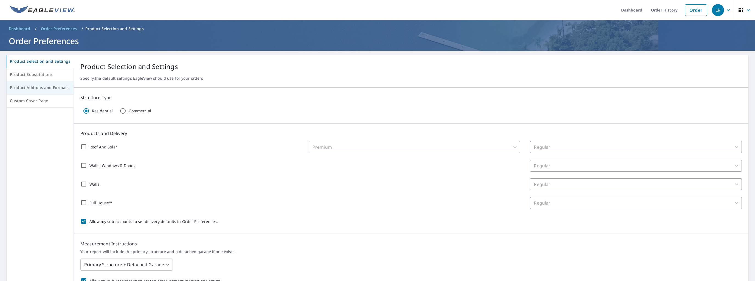
click at [28, 87] on span "Product Add-ons and Formats" at bounding box center [40, 87] width 60 height 7
